Goal: Task Accomplishment & Management: Manage account settings

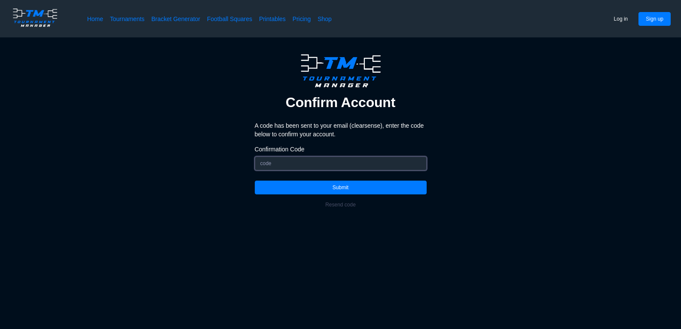
click at [344, 168] on input "Confirmation Code" at bounding box center [341, 163] width 172 height 14
click at [344, 207] on button "Resend code" at bounding box center [340, 205] width 45 height 14
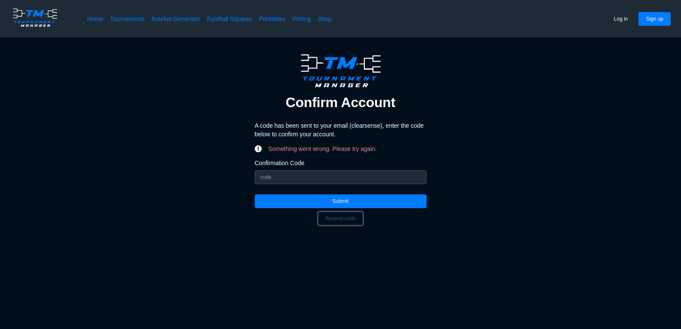
click at [348, 217] on button "Resend code" at bounding box center [340, 218] width 45 height 14
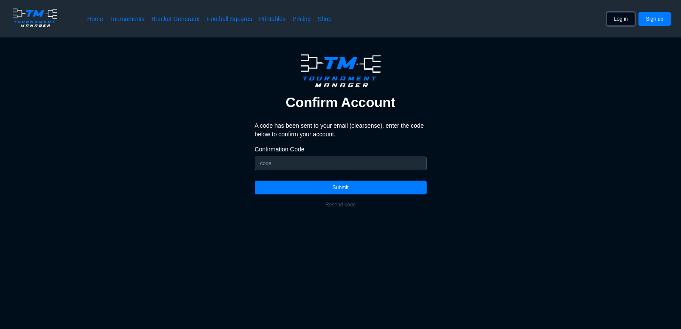
click at [614, 20] on button "Log in" at bounding box center [621, 19] width 29 height 14
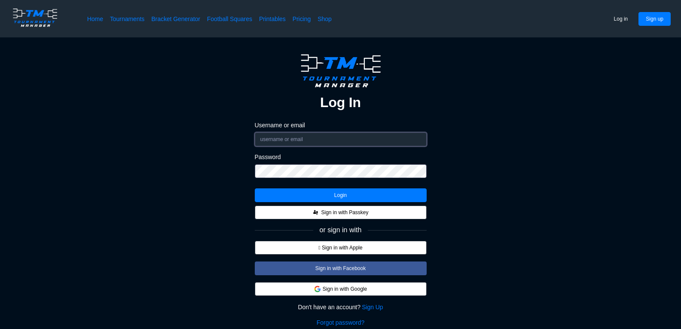
click at [354, 140] on input "Username or email" at bounding box center [341, 139] width 172 height 14
type input "jeremygoble08@gmail.com"
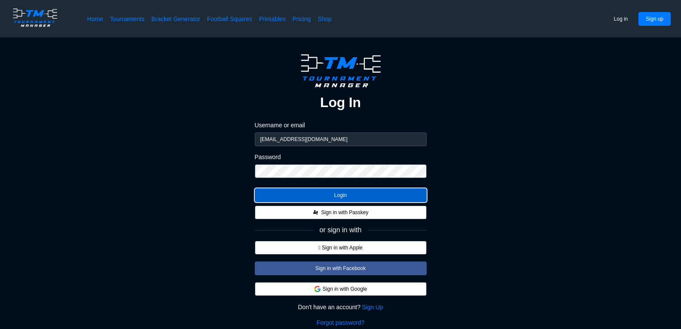
click at [366, 193] on button "Login" at bounding box center [341, 195] width 172 height 14
click at [343, 195] on button "Login" at bounding box center [341, 195] width 172 height 14
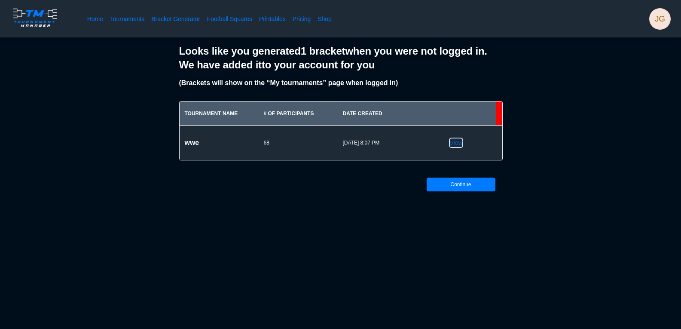
click at [454, 146] on link "View" at bounding box center [456, 142] width 13 height 9
